Goal: Information Seeking & Learning: Learn about a topic

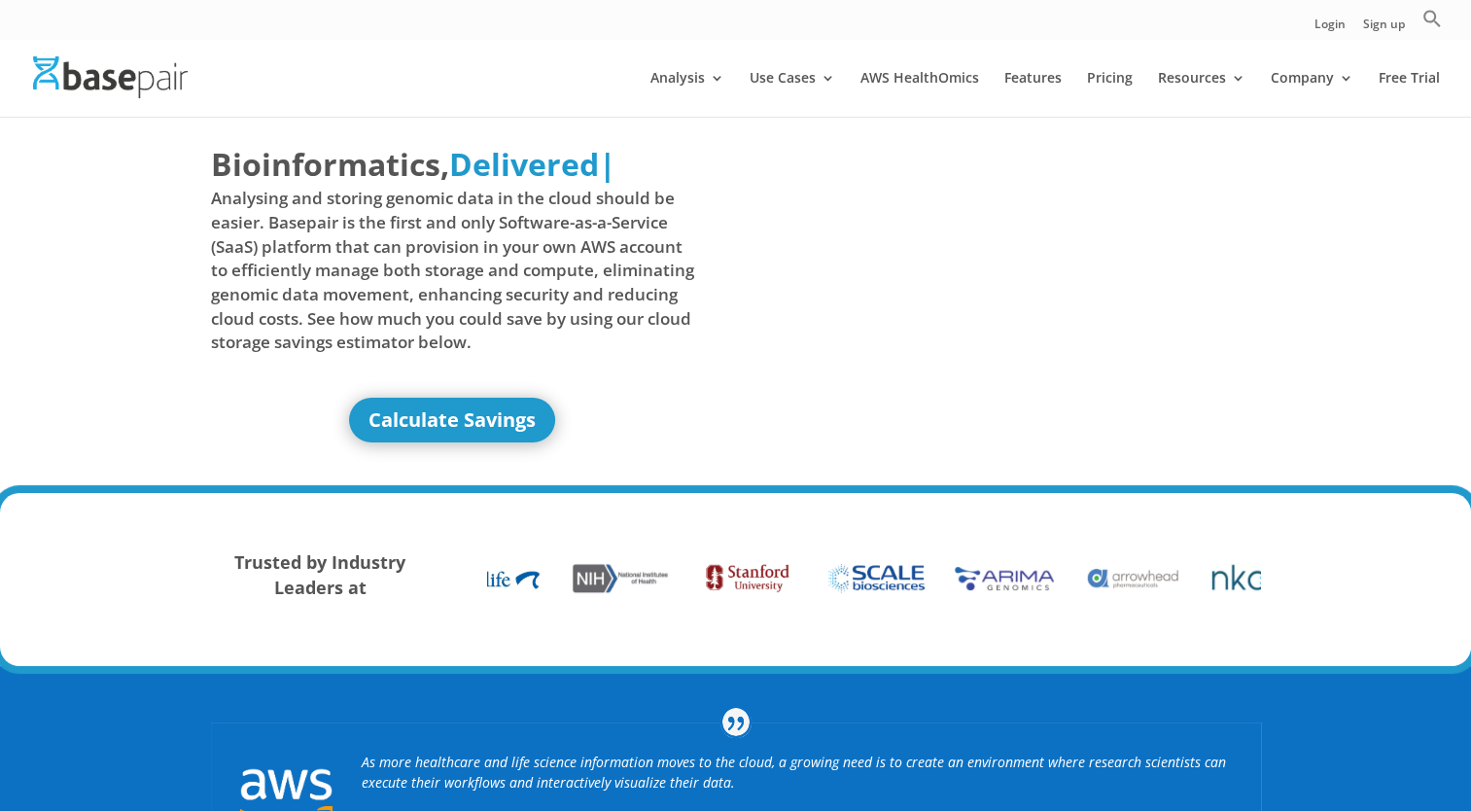
click at [780, 48] on div at bounding box center [764, 78] width 1471 height 78
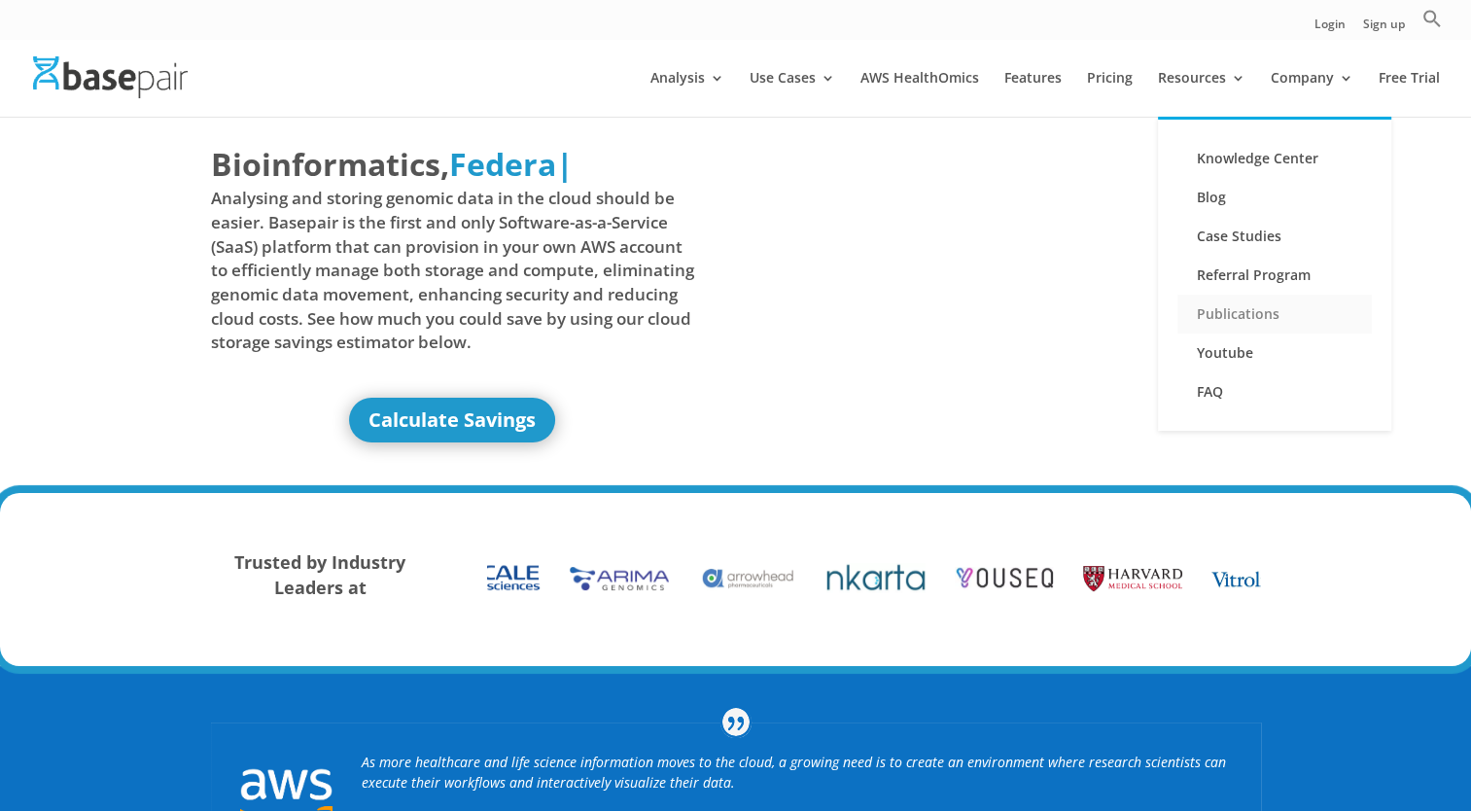
click at [1251, 317] on link "Publications" at bounding box center [1275, 314] width 194 height 39
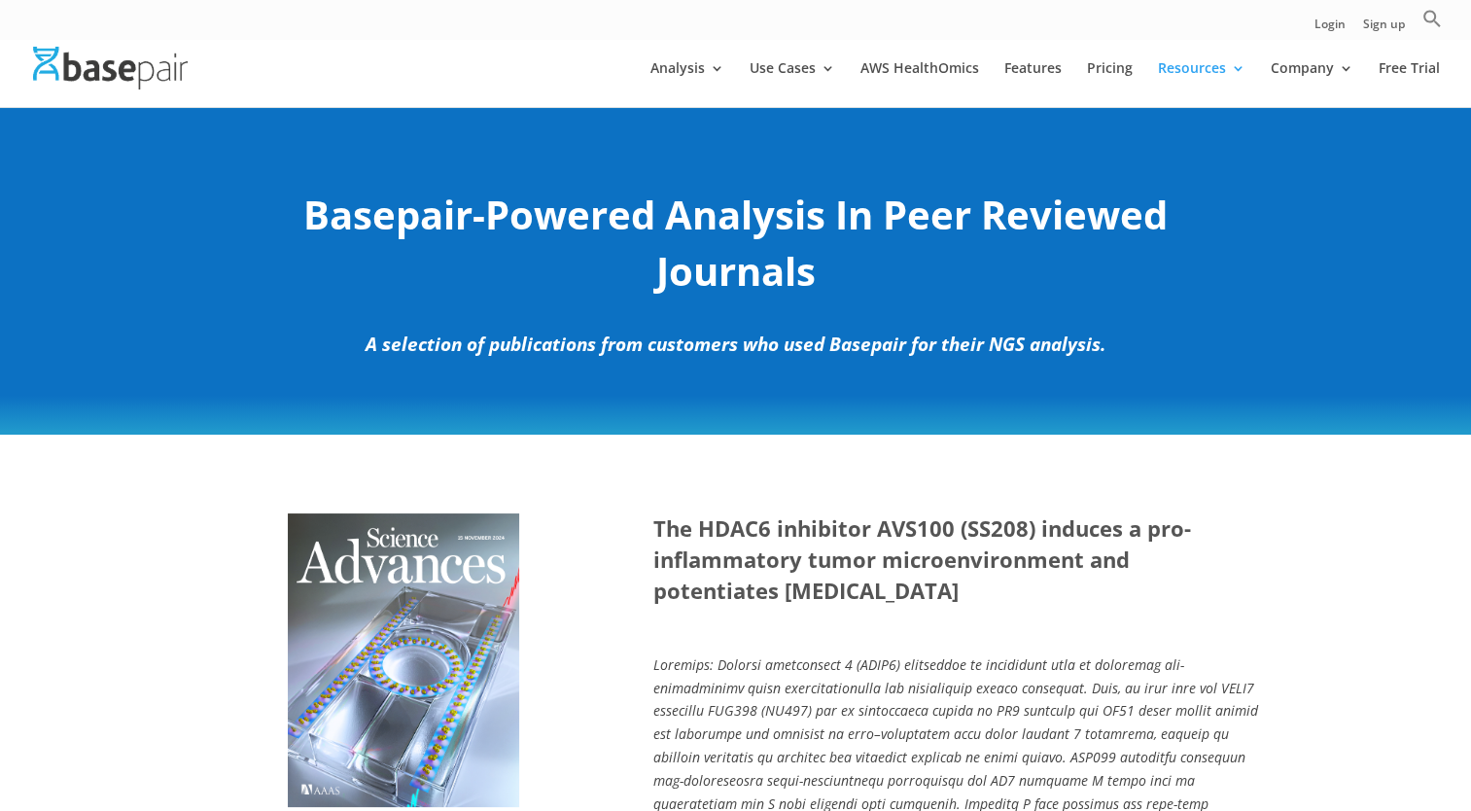
scroll to position [389, 0]
